Goal: Register for event/course

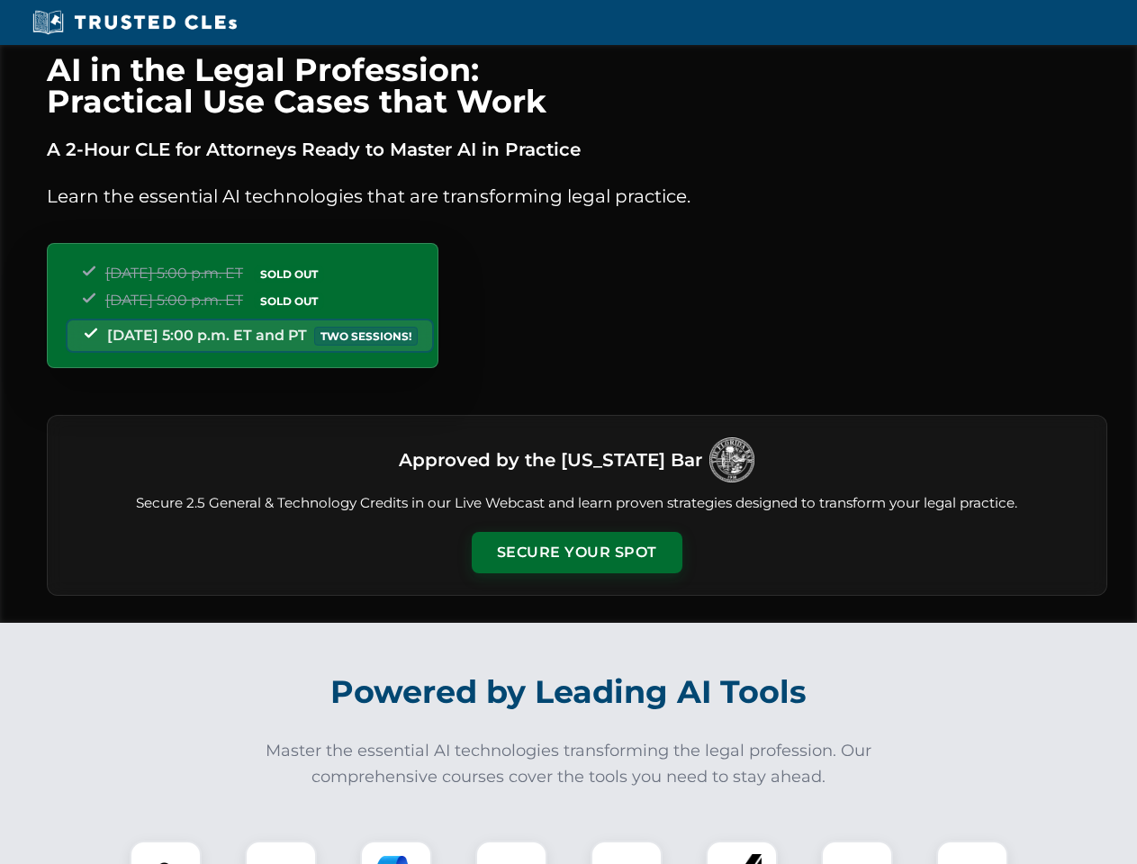
click at [576, 553] on button "Secure Your Spot" at bounding box center [577, 552] width 211 height 41
click at [166, 853] on img at bounding box center [166, 877] width 52 height 52
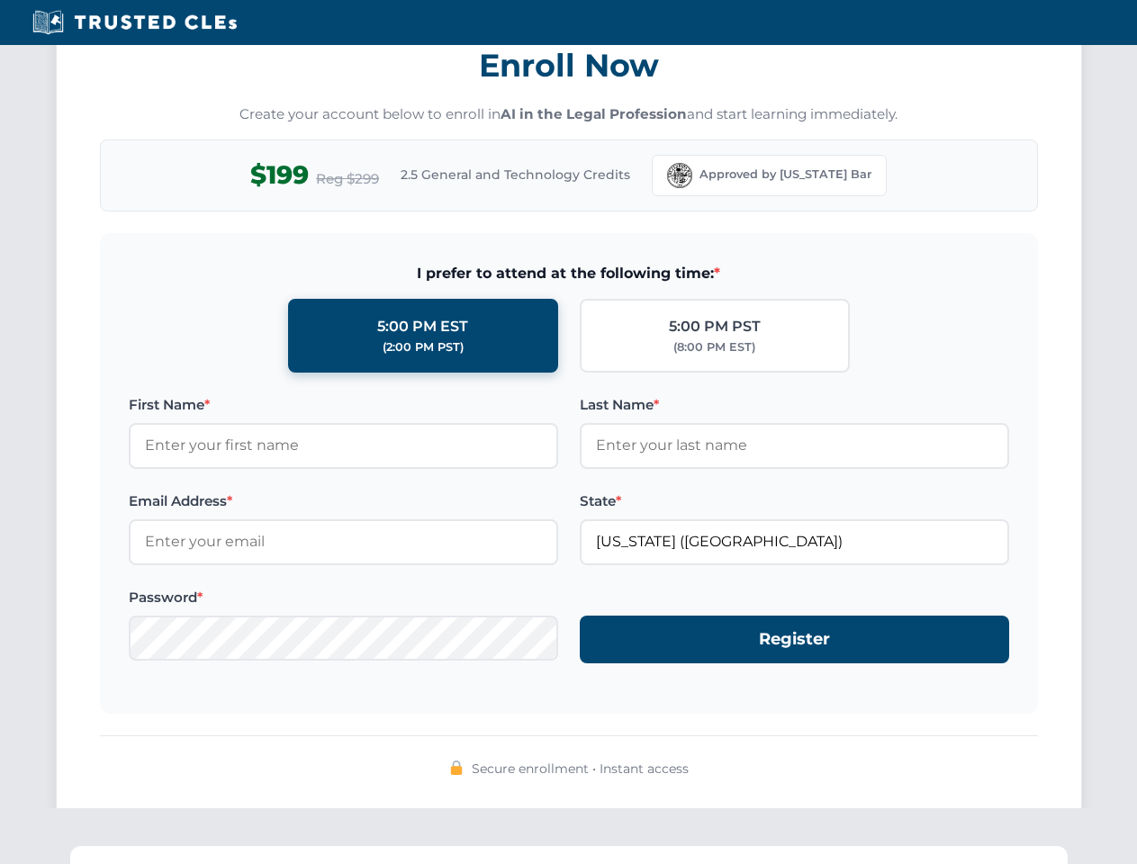
scroll to position [1767, 0]
